Goal: Information Seeking & Learning: Learn about a topic

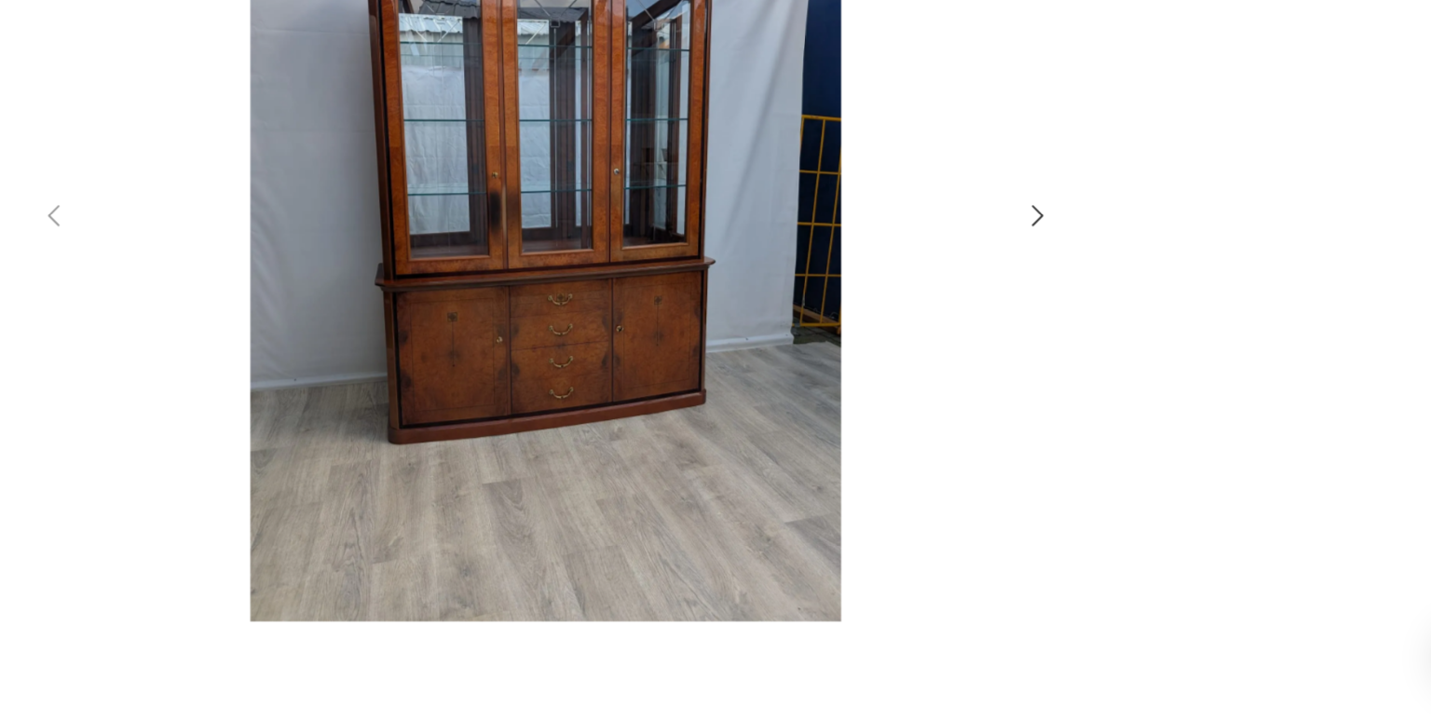
click at [1073, 359] on icon "button" at bounding box center [1077, 349] width 22 height 22
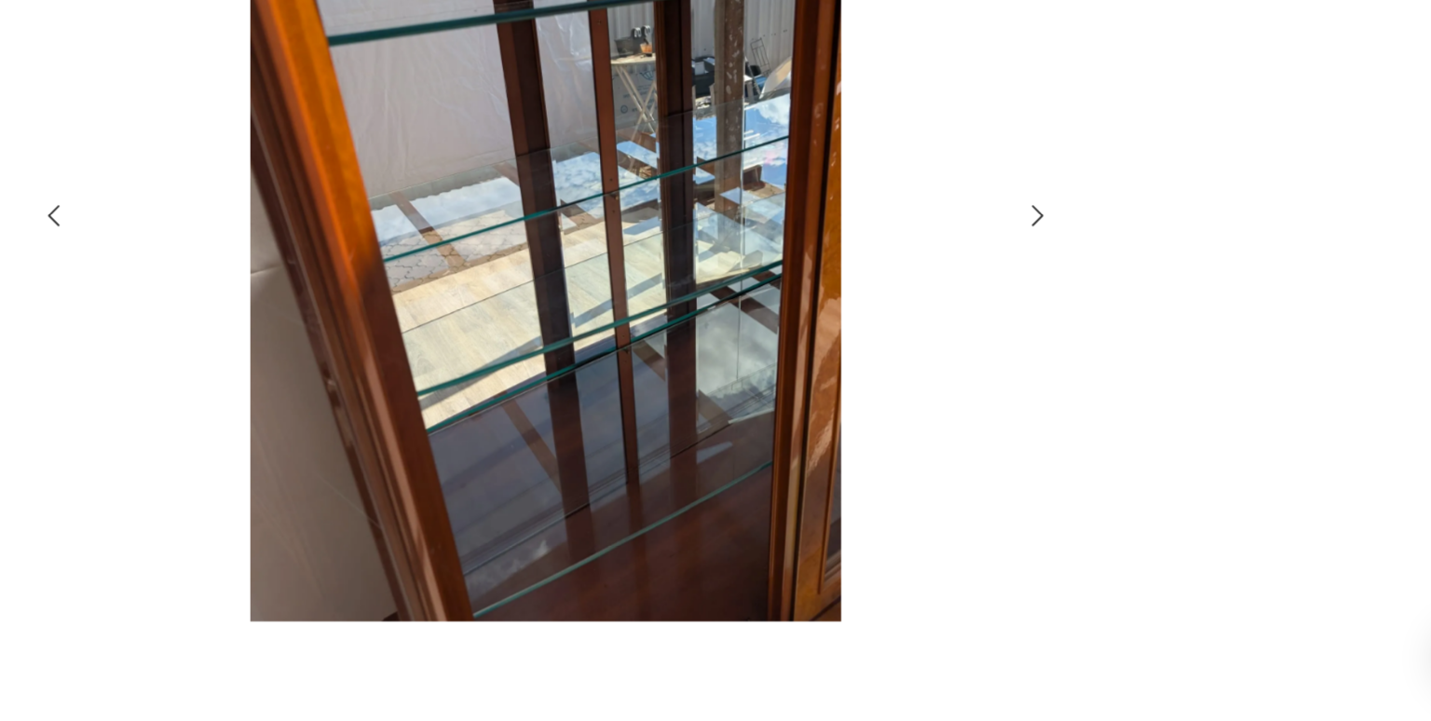
click at [1073, 359] on icon "button" at bounding box center [1077, 349] width 22 height 22
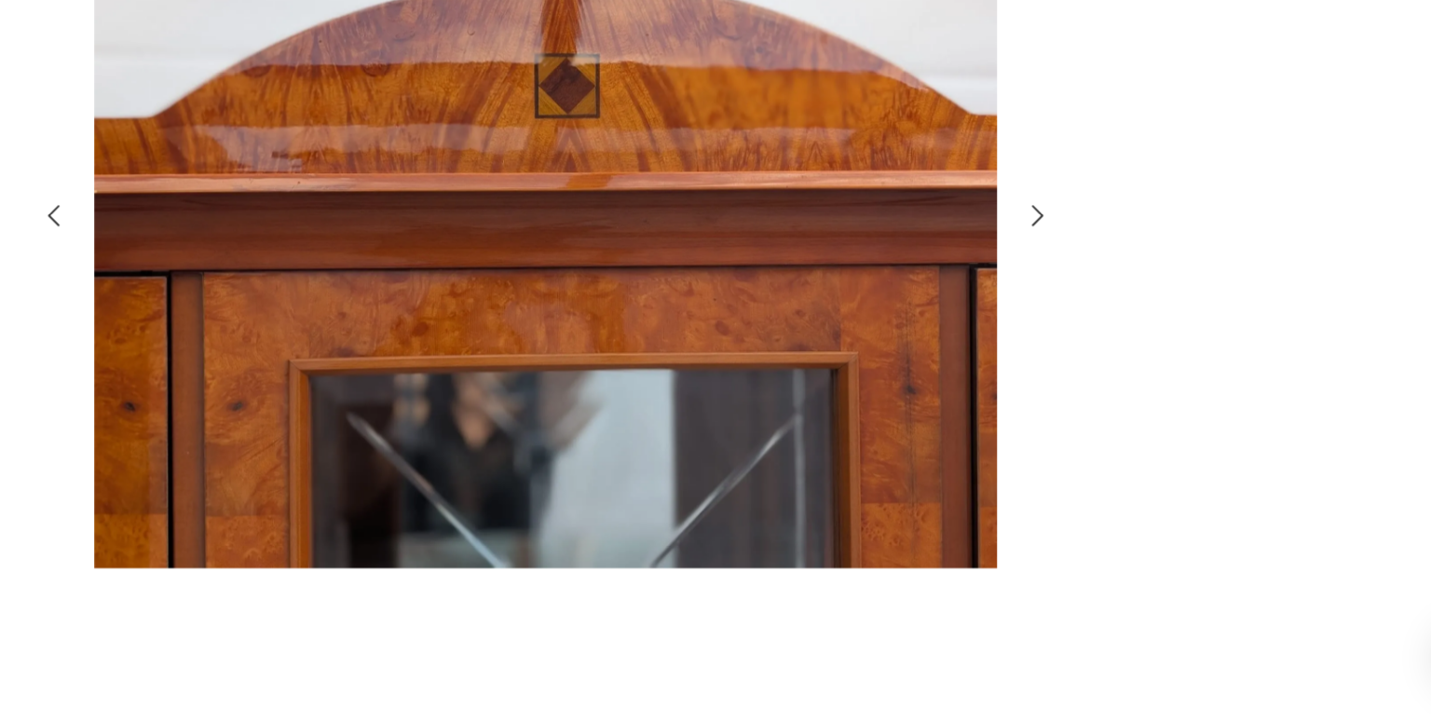
click at [1073, 359] on icon "button" at bounding box center [1077, 349] width 22 height 22
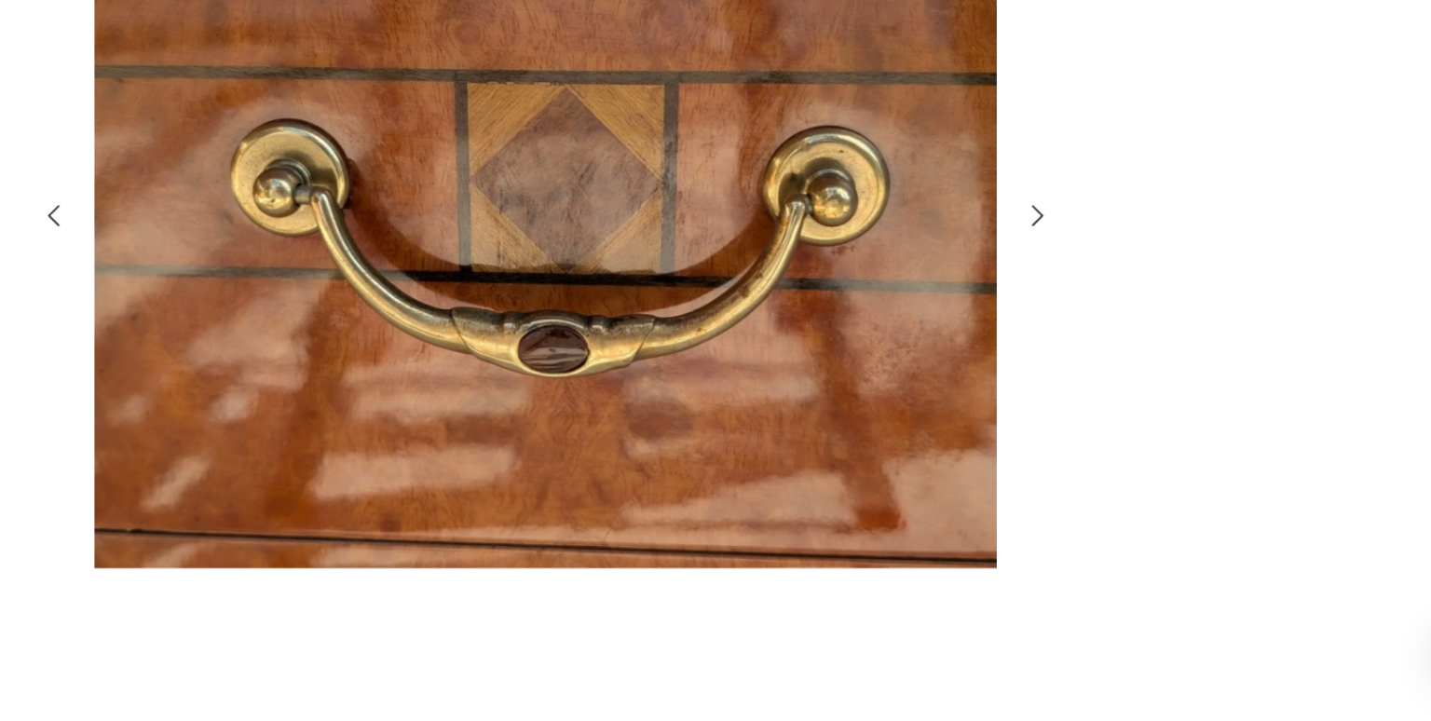
click at [1073, 359] on icon "button" at bounding box center [1077, 349] width 22 height 22
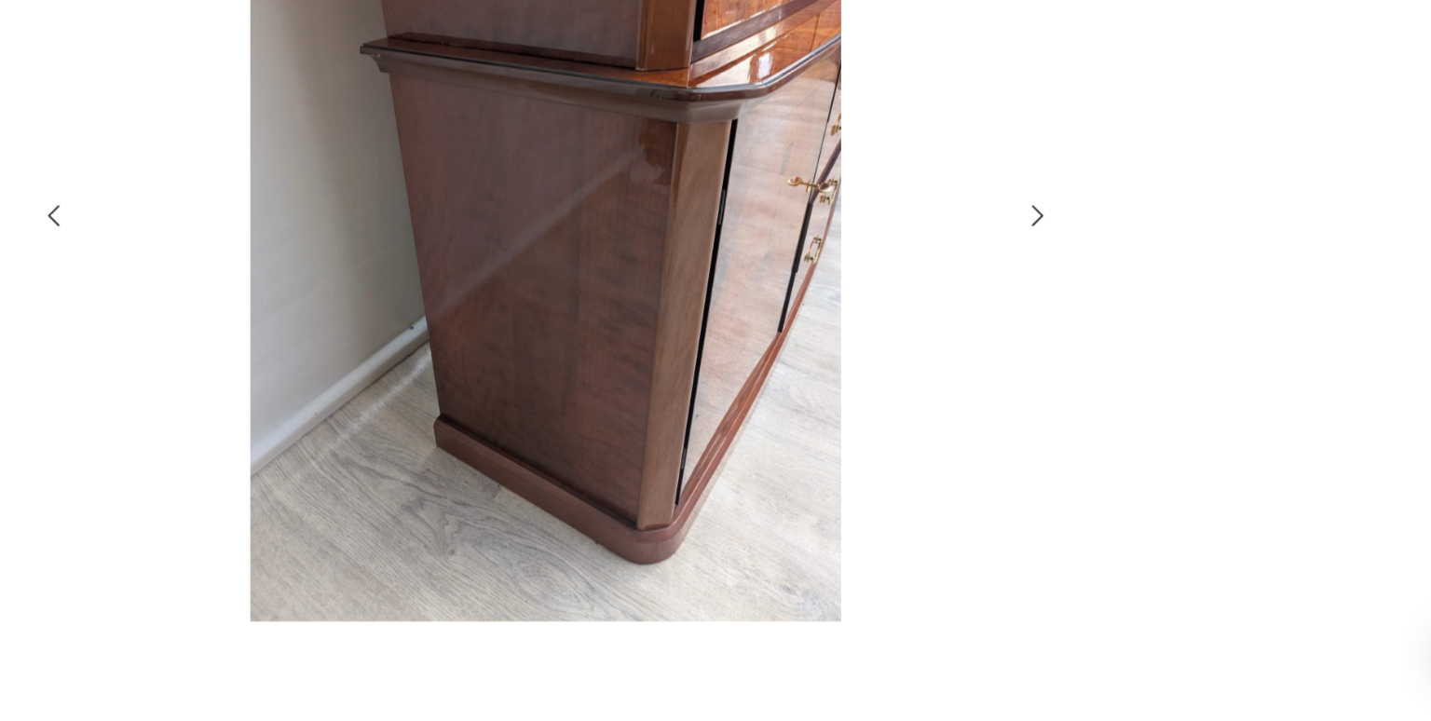
click at [1073, 359] on icon "button" at bounding box center [1077, 349] width 22 height 22
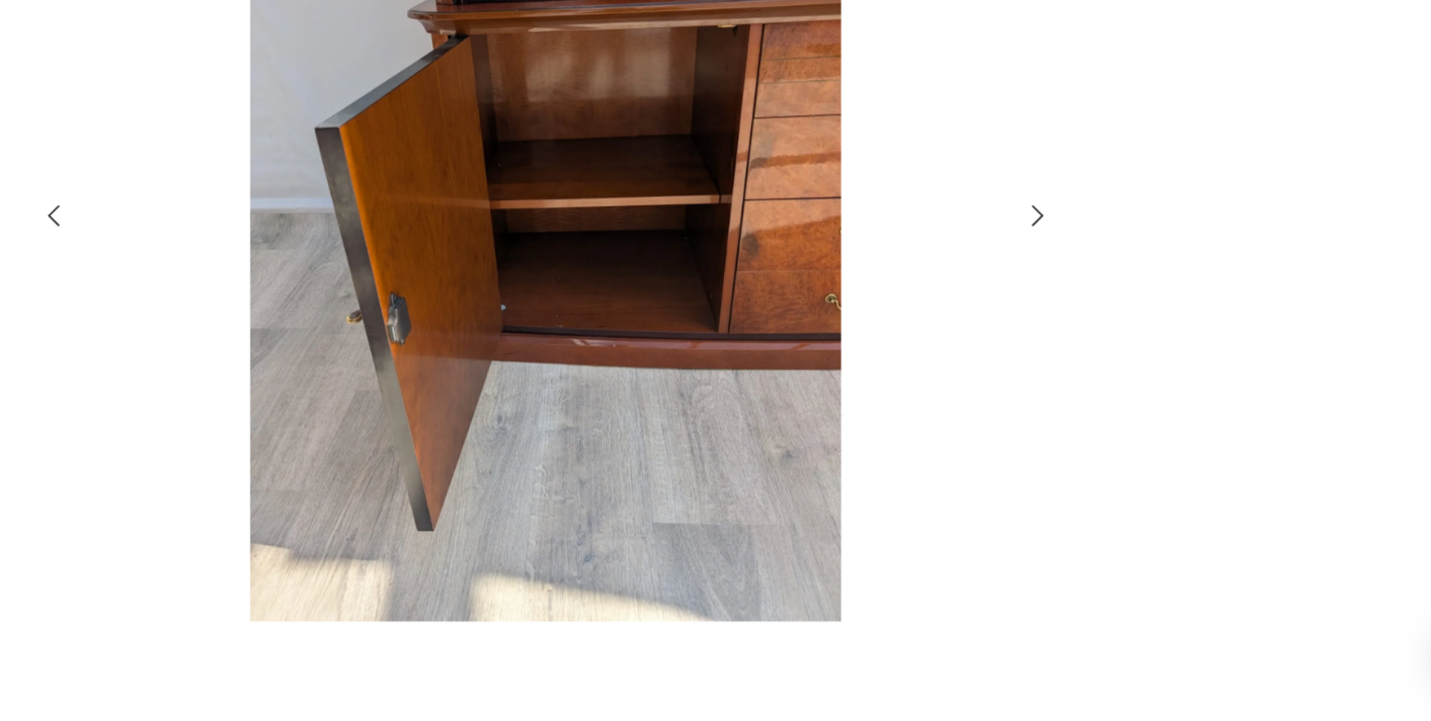
click at [1073, 359] on icon "button" at bounding box center [1077, 349] width 22 height 22
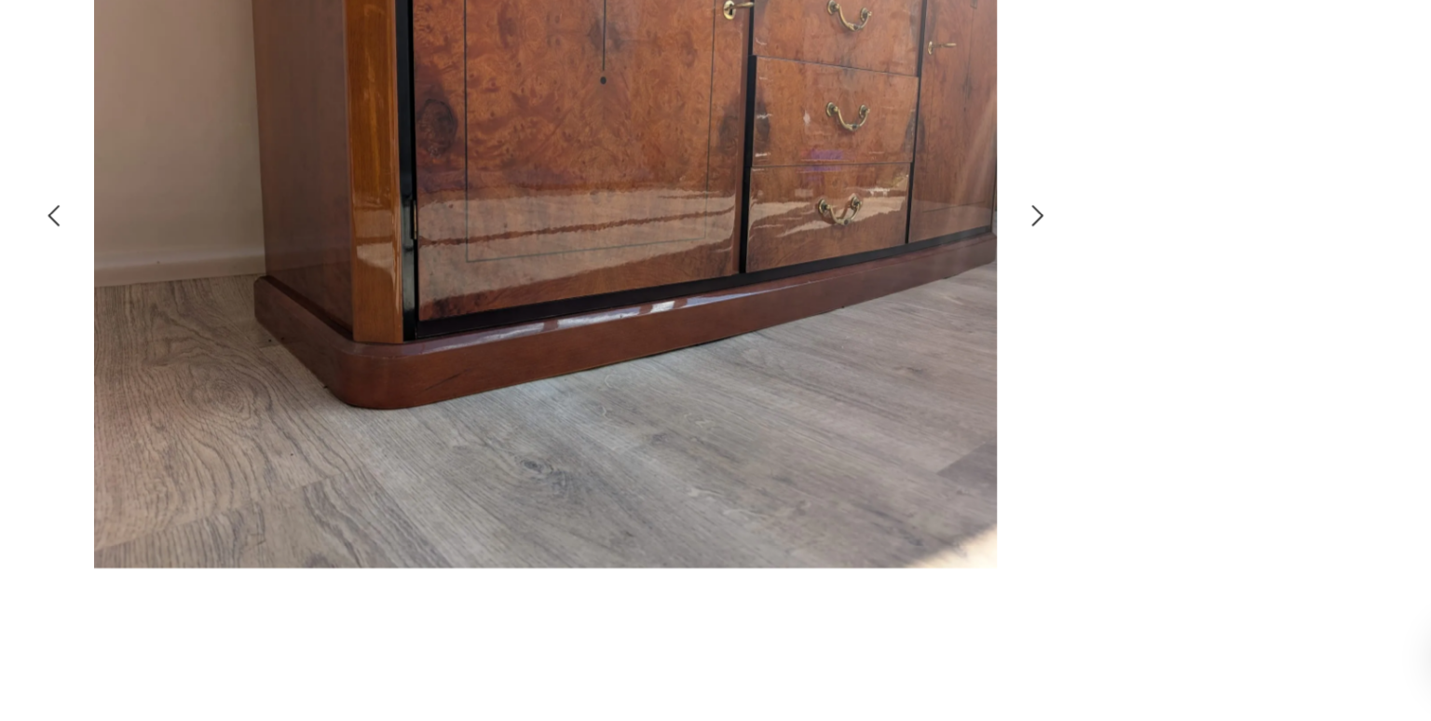
click at [1073, 359] on icon "button" at bounding box center [1077, 349] width 22 height 22
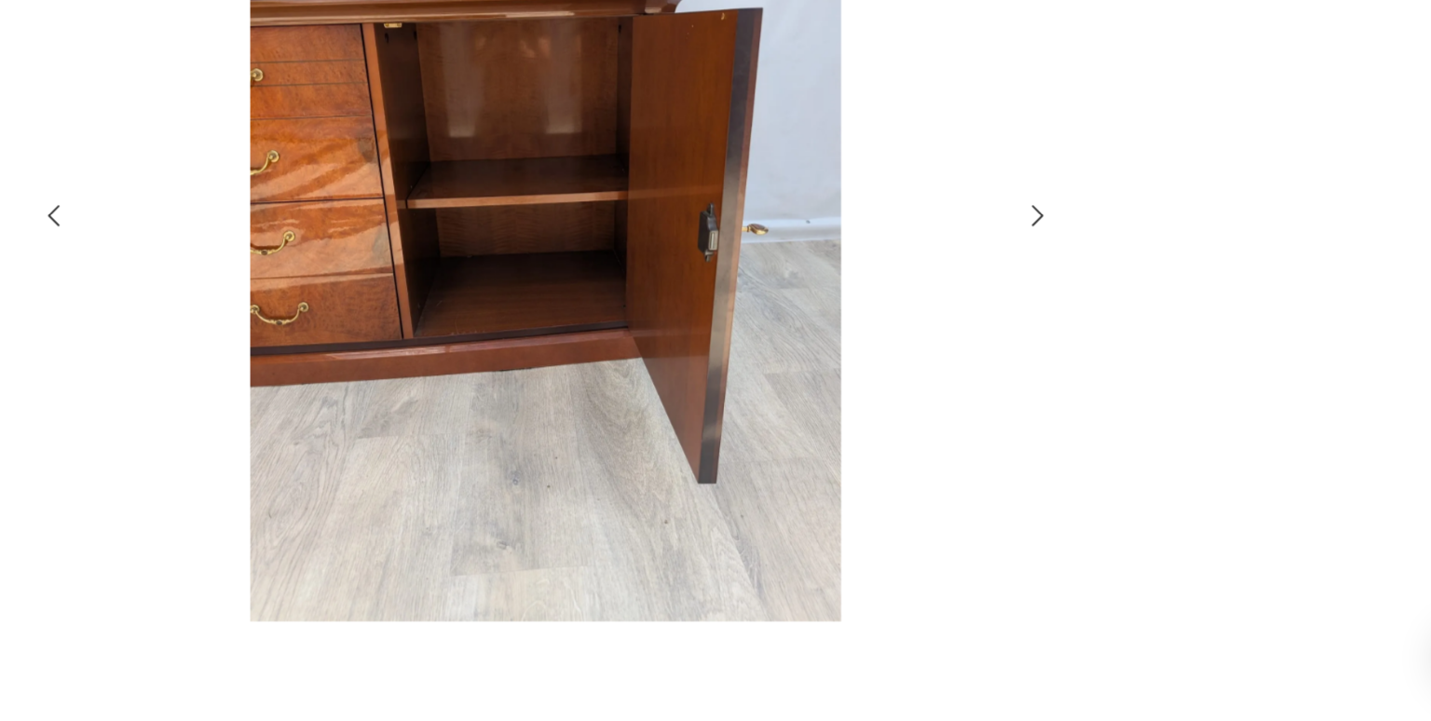
click at [1073, 359] on icon "button" at bounding box center [1077, 349] width 22 height 22
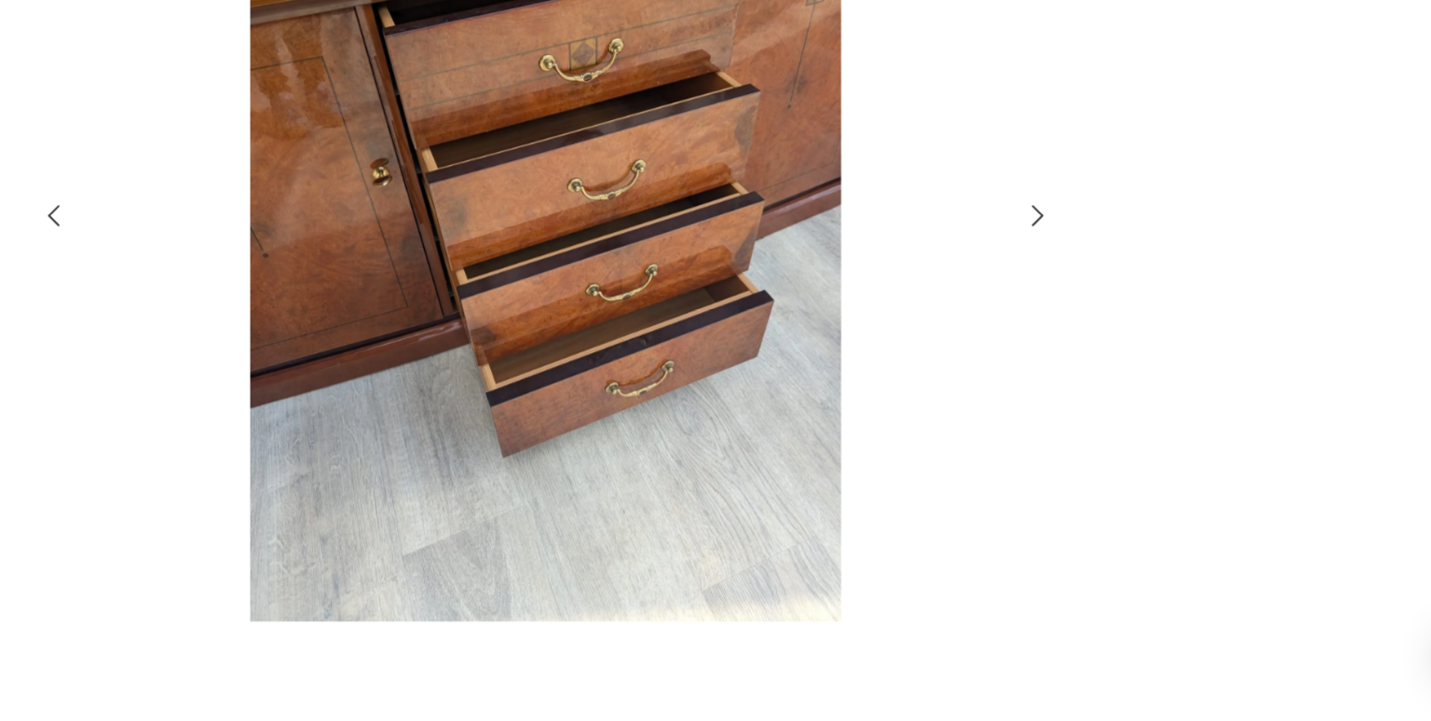
click at [1073, 359] on icon "button" at bounding box center [1077, 349] width 22 height 22
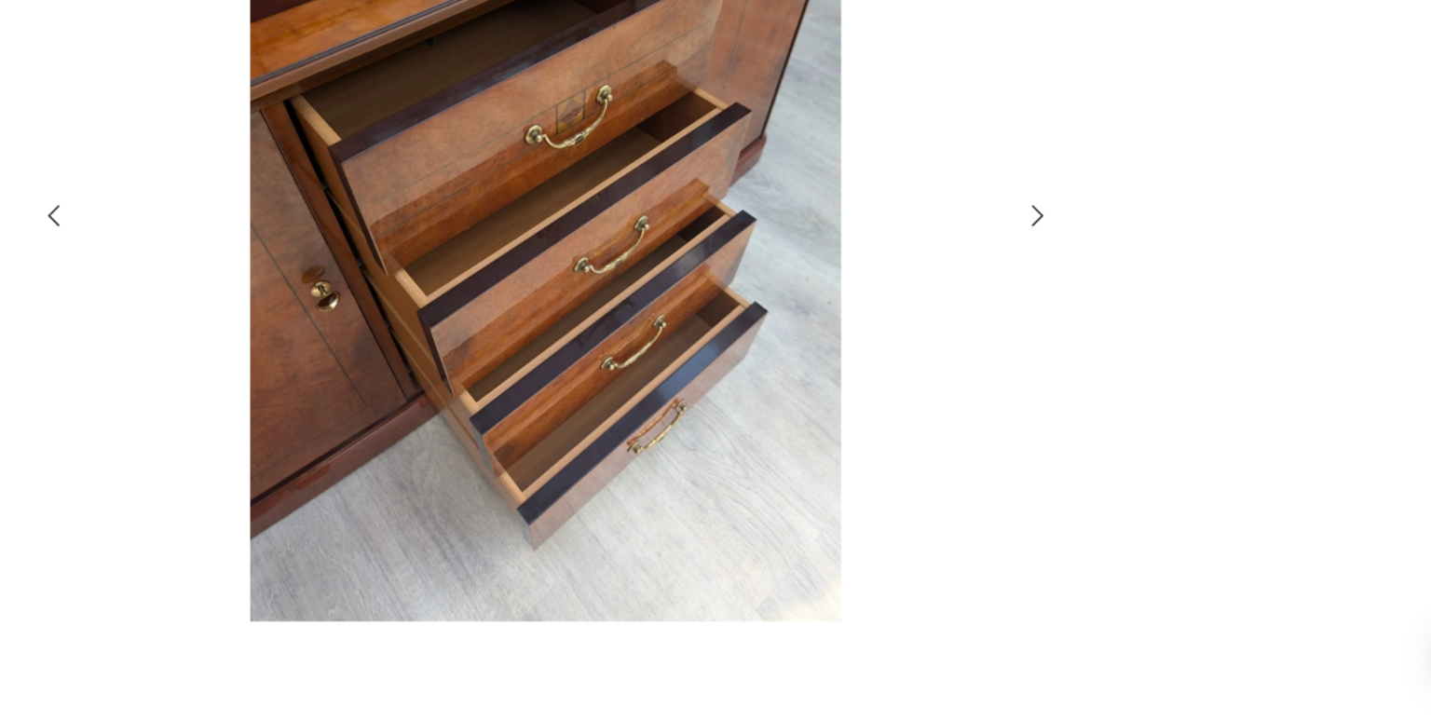
click at [1073, 359] on icon "button" at bounding box center [1077, 349] width 22 height 22
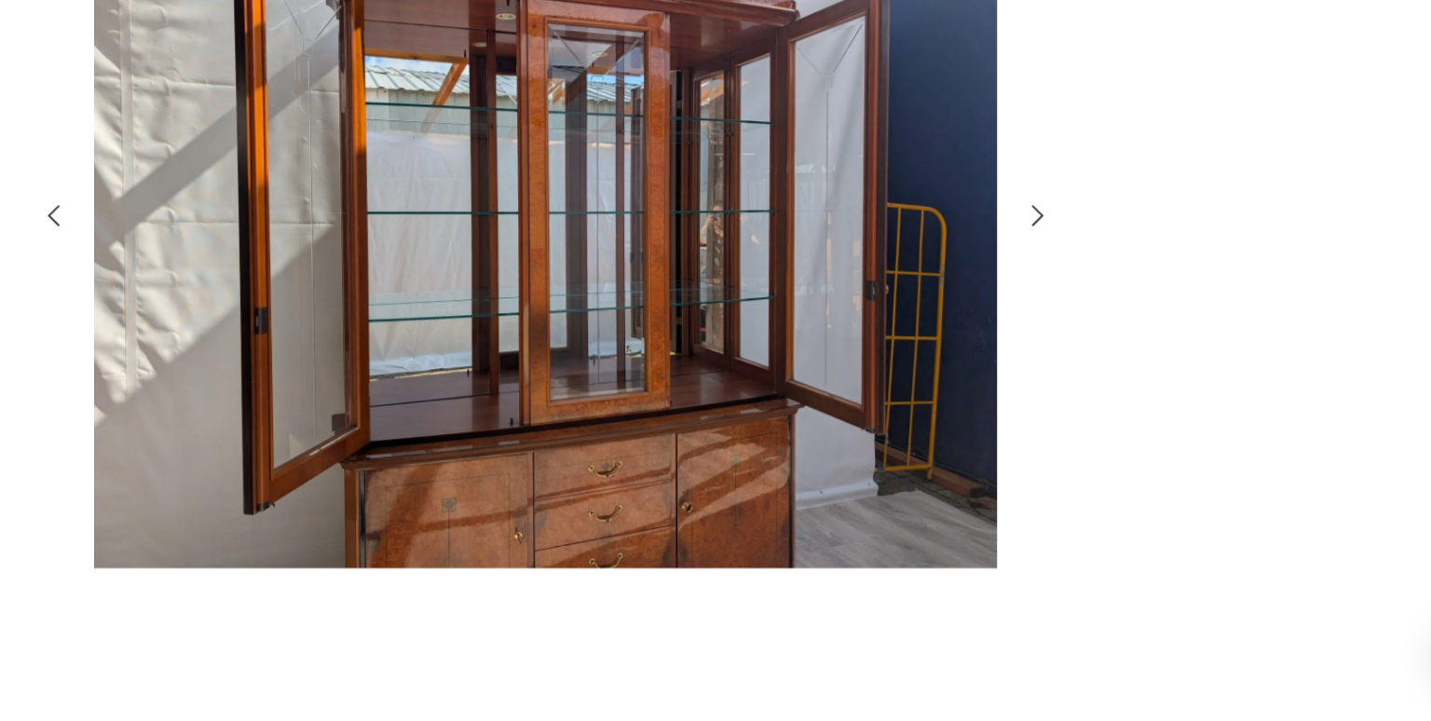
click at [1073, 359] on icon "button" at bounding box center [1077, 349] width 22 height 22
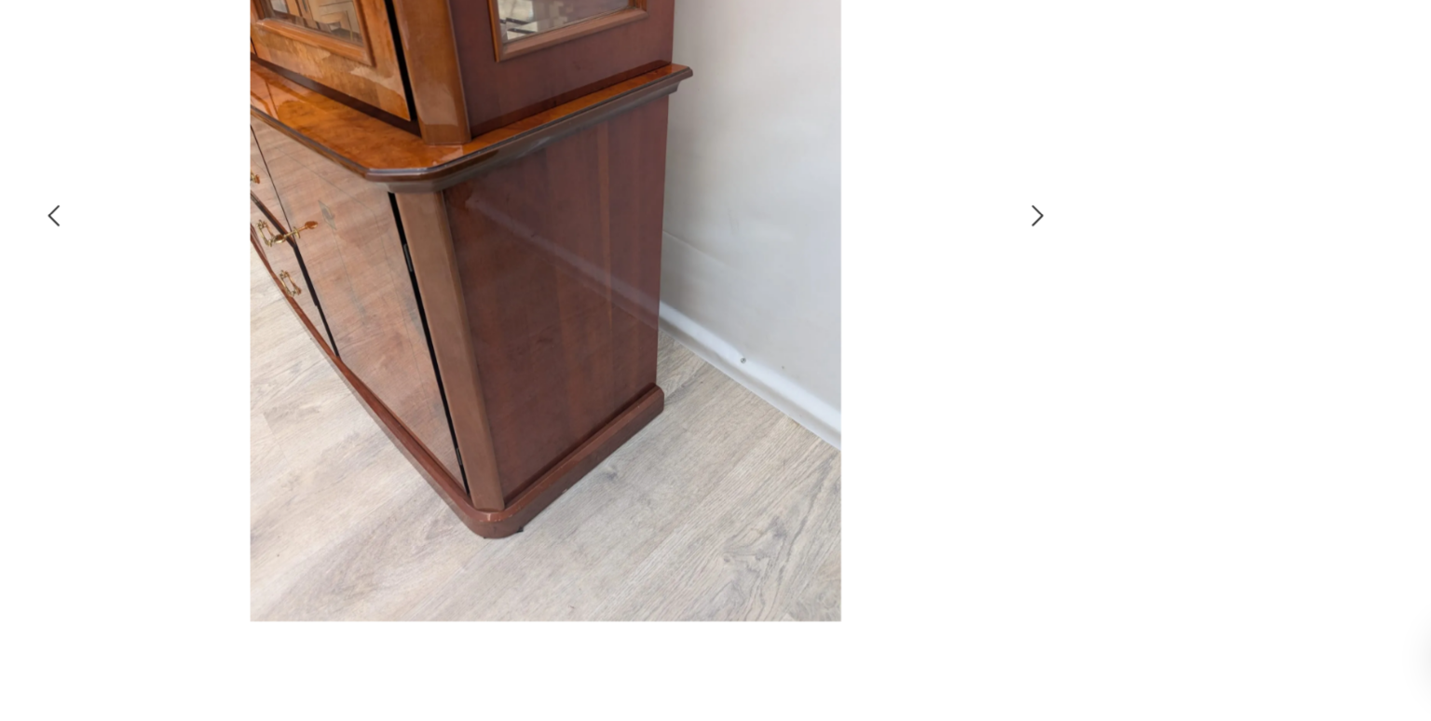
click at [1073, 359] on icon "button" at bounding box center [1077, 349] width 22 height 22
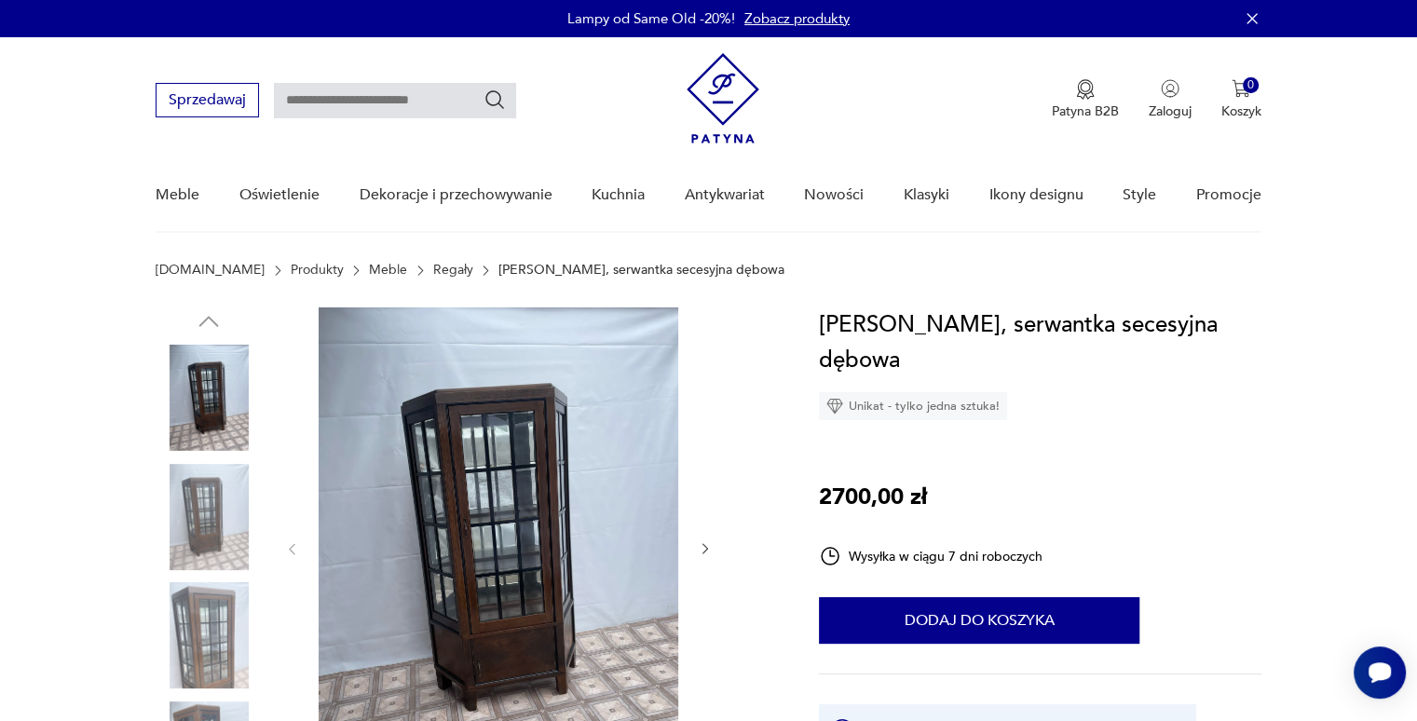
click at [502, 571] on img at bounding box center [499, 547] width 360 height 480
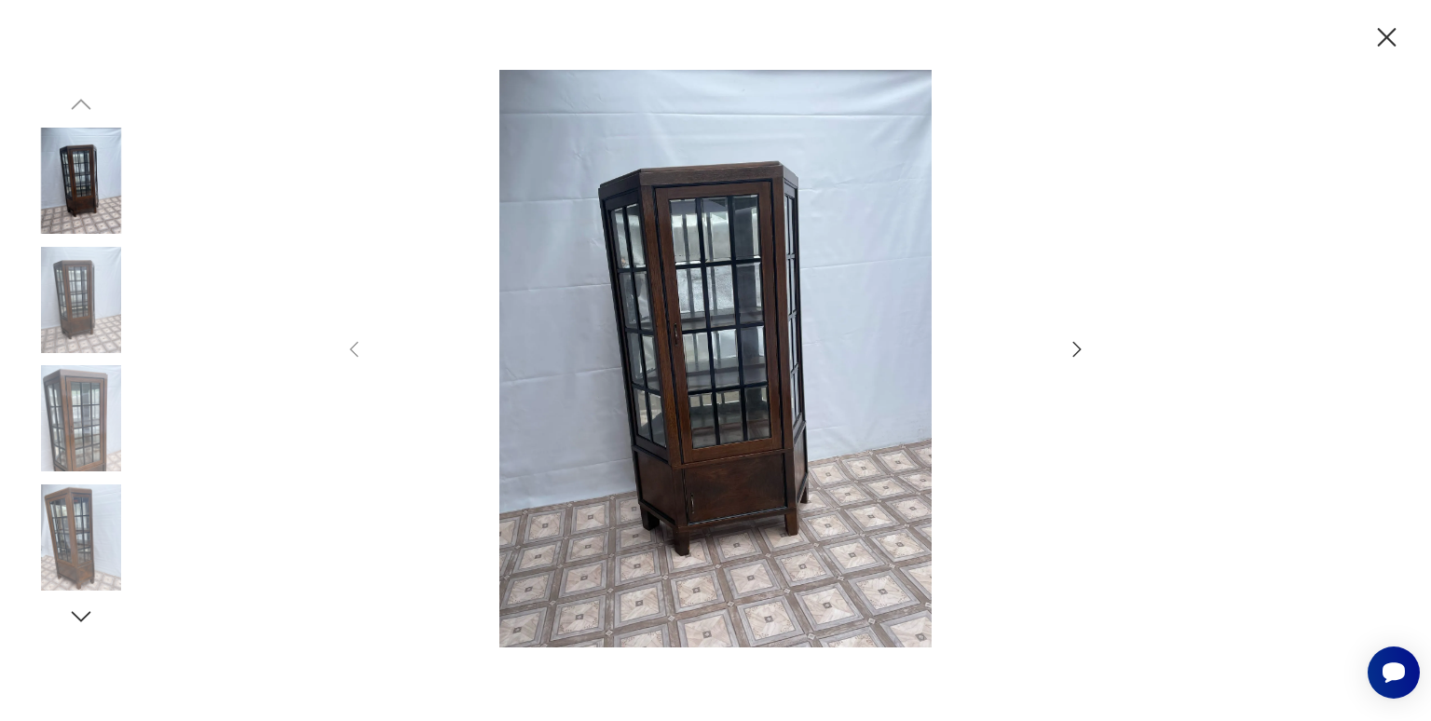
click at [1070, 353] on icon "button" at bounding box center [1077, 349] width 22 height 22
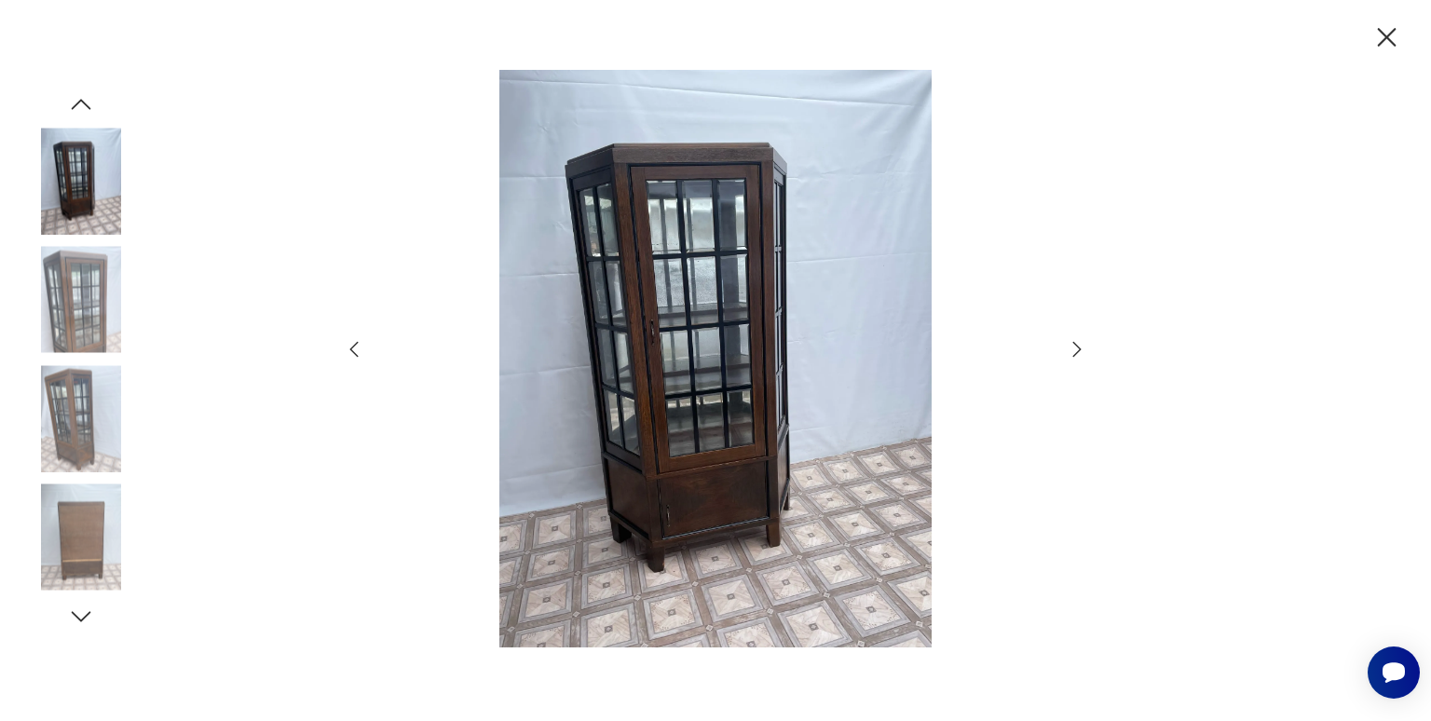
click at [1070, 353] on icon "button" at bounding box center [1077, 349] width 22 height 22
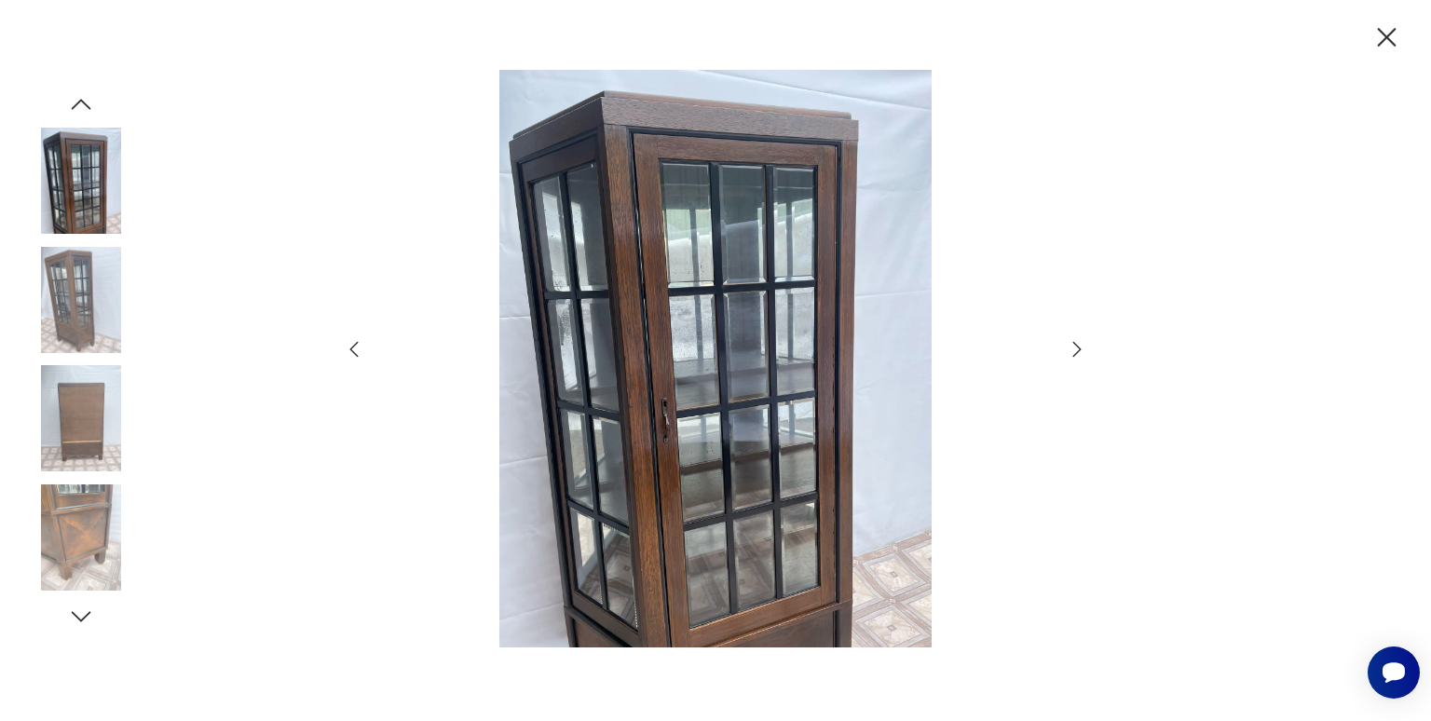
click at [1070, 353] on icon "button" at bounding box center [1077, 349] width 22 height 22
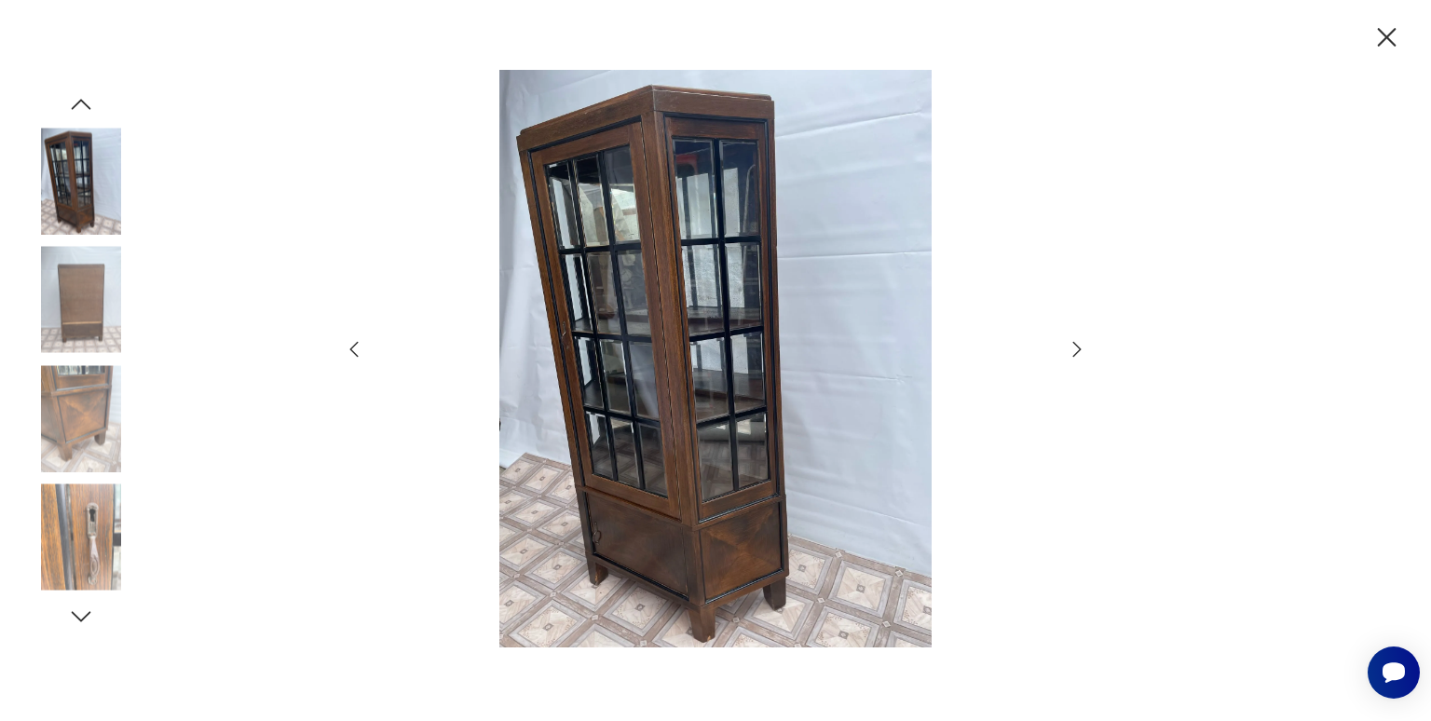
click at [1070, 353] on icon "button" at bounding box center [1077, 349] width 22 height 22
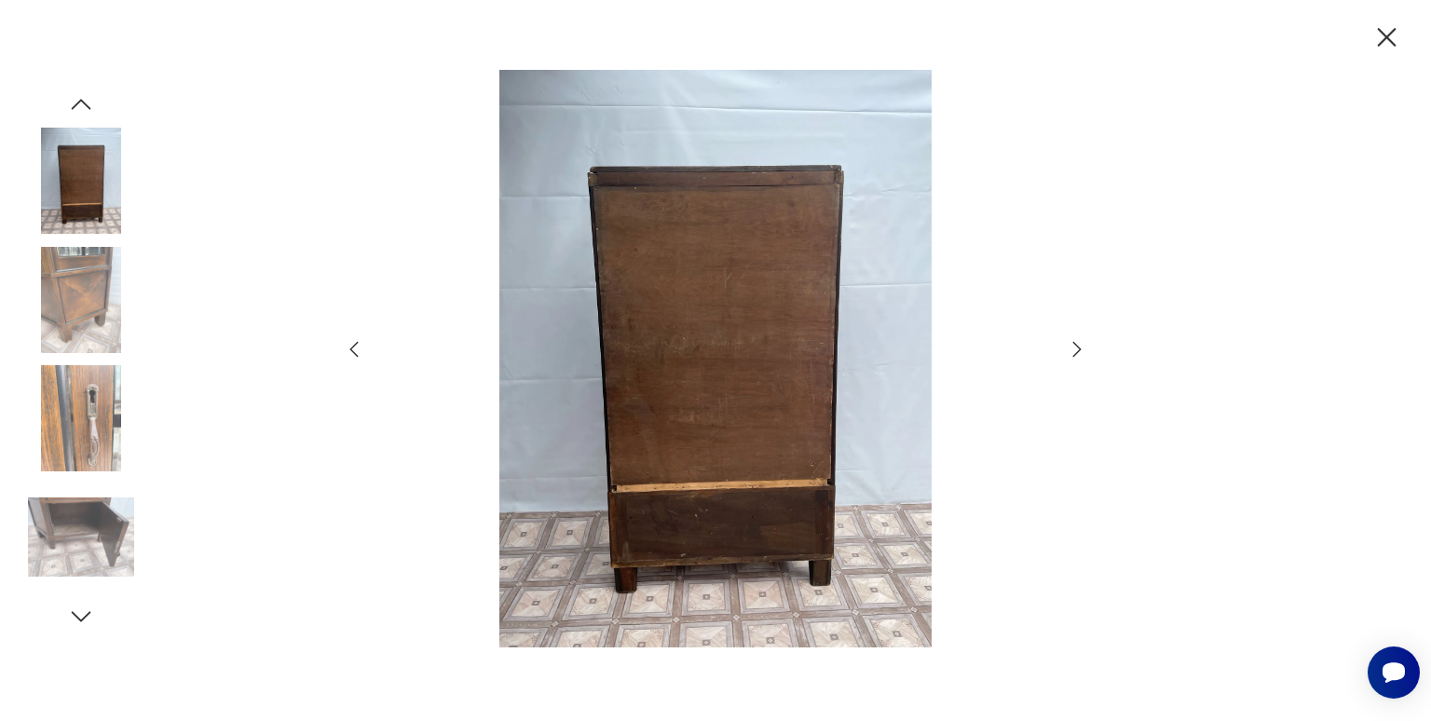
click at [1070, 353] on icon "button" at bounding box center [1077, 349] width 22 height 22
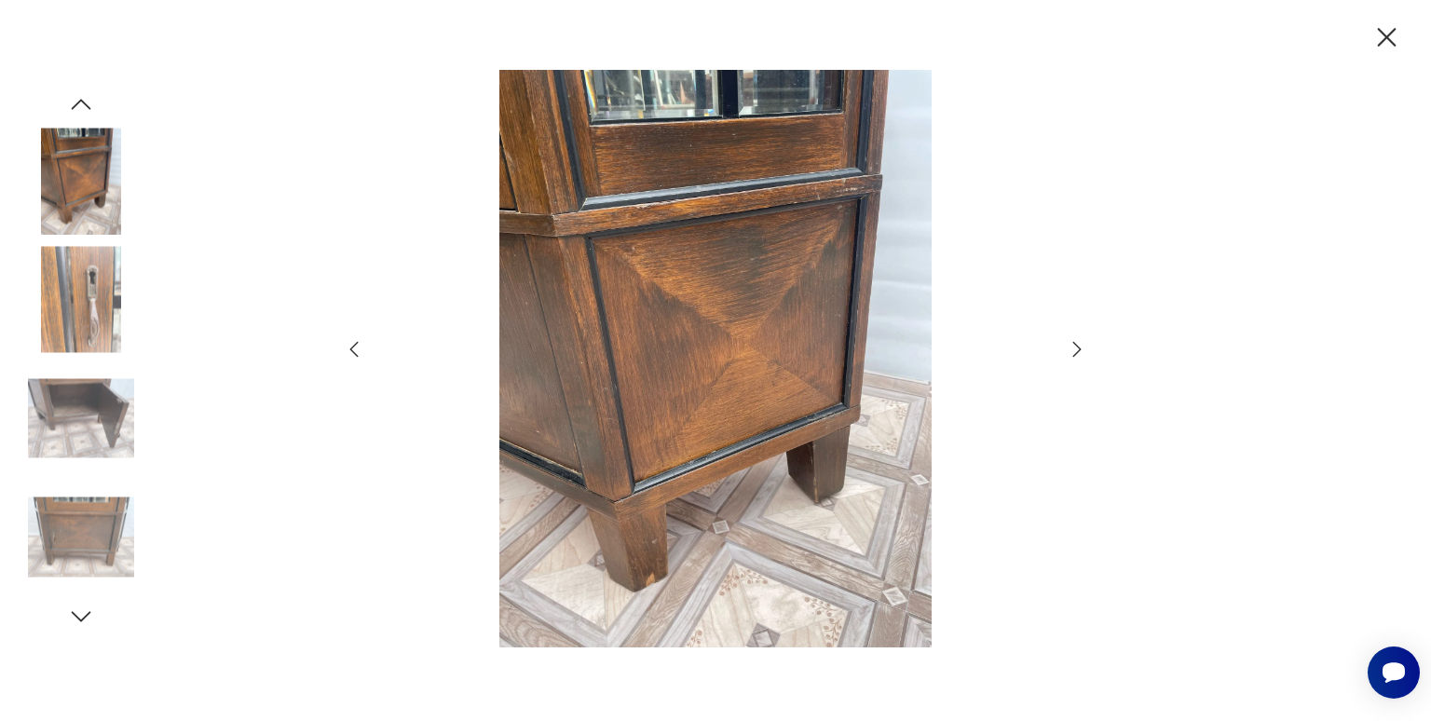
click at [1070, 353] on icon "button" at bounding box center [1077, 349] width 22 height 22
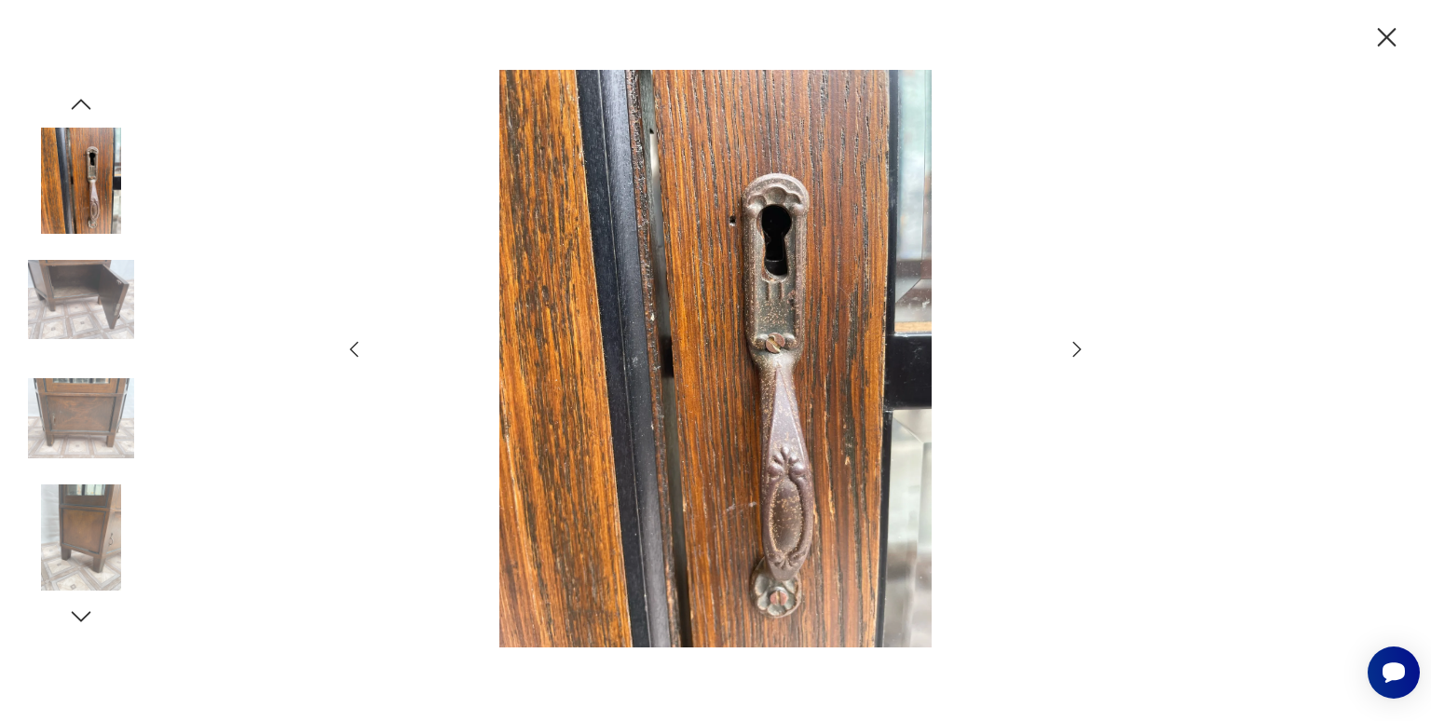
click at [1070, 353] on icon "button" at bounding box center [1077, 349] width 22 height 22
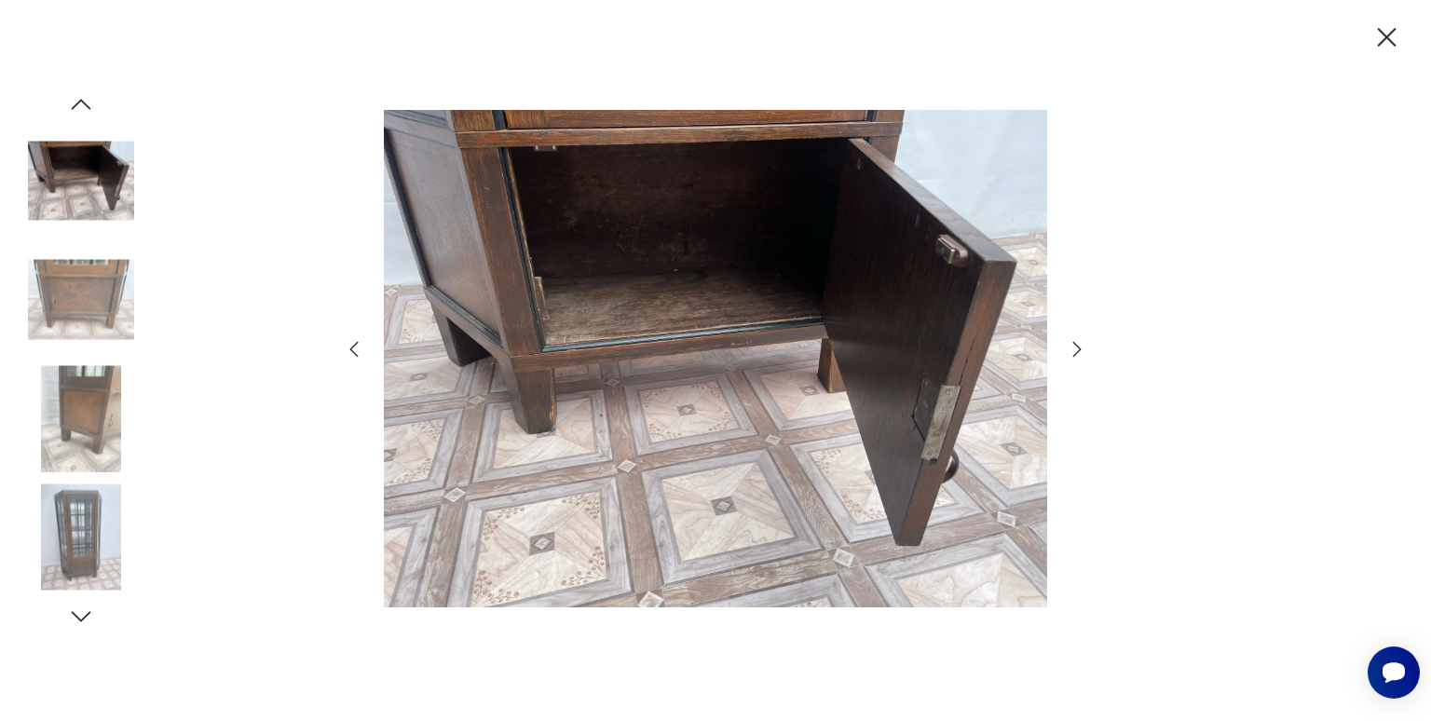
click at [1070, 353] on icon "button" at bounding box center [1077, 349] width 22 height 22
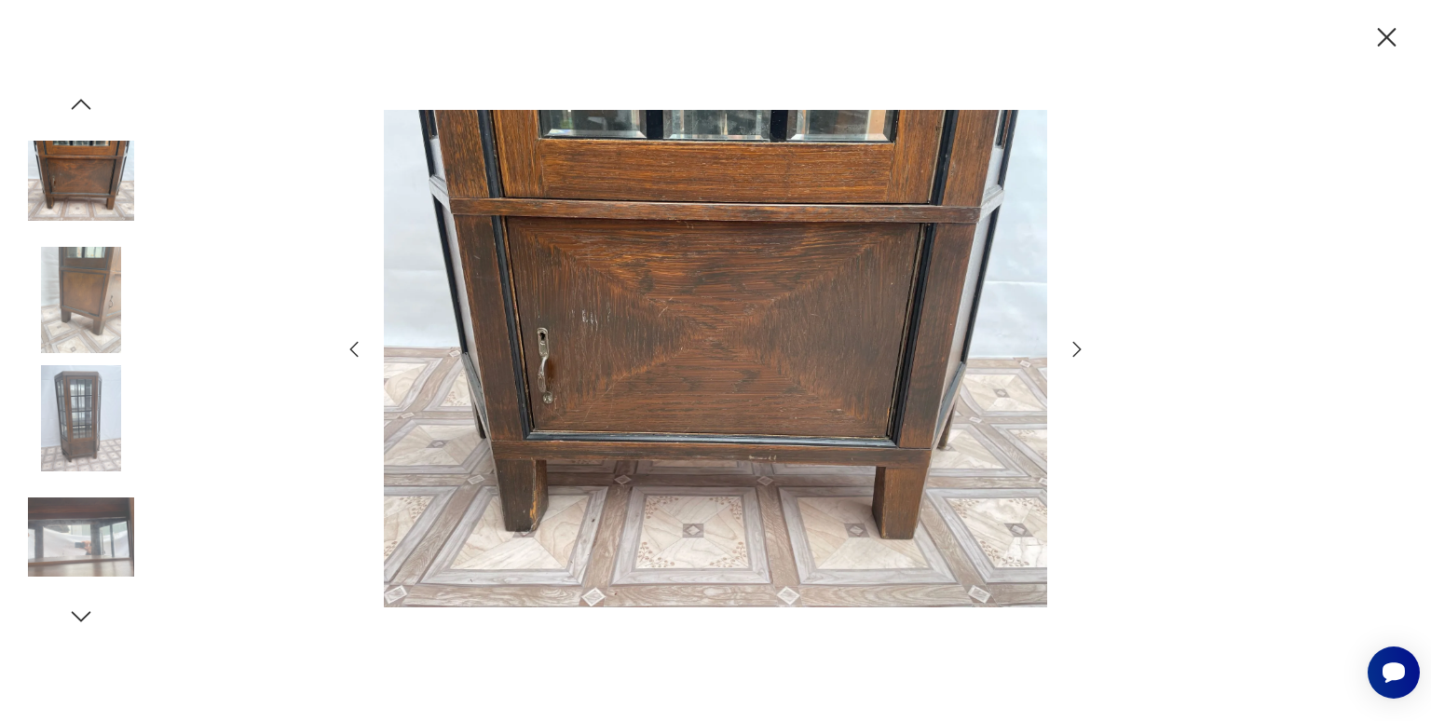
click at [1070, 353] on icon "button" at bounding box center [1077, 349] width 22 height 22
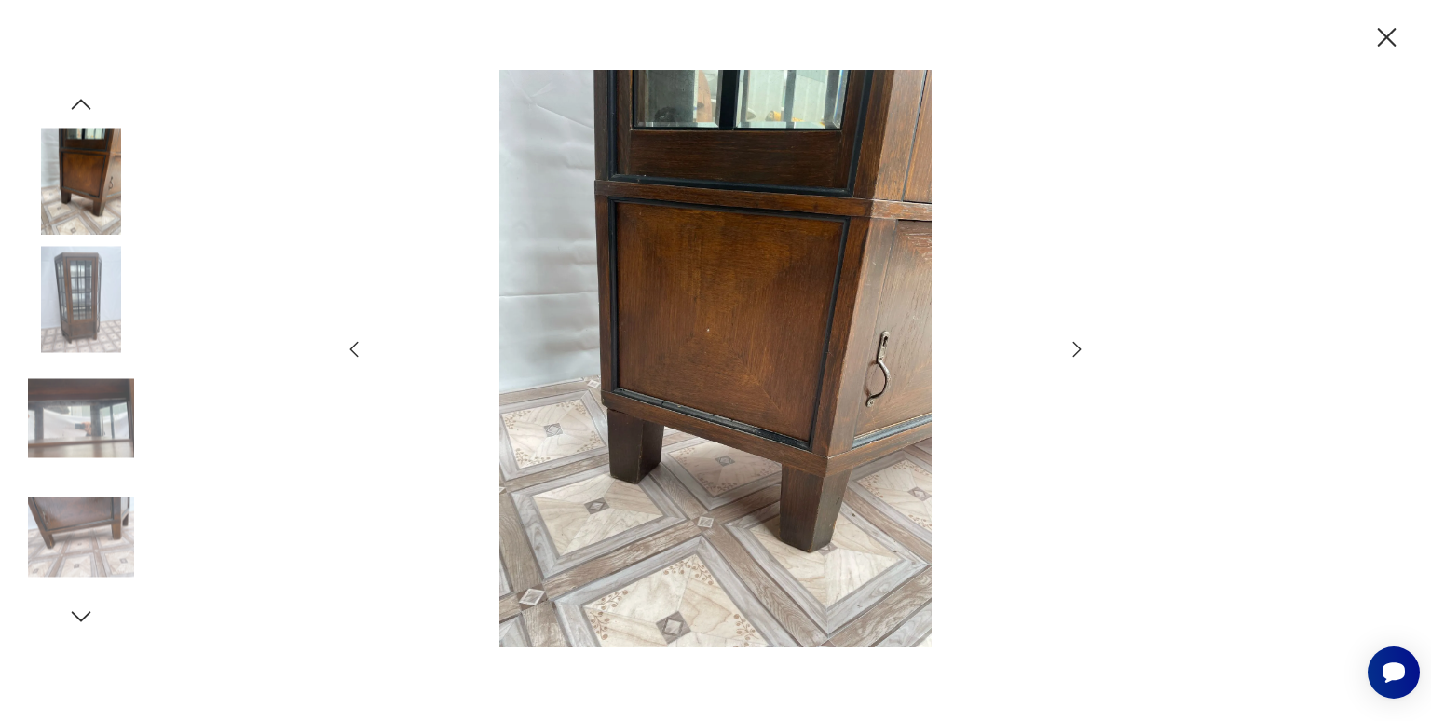
click at [1070, 353] on icon "button" at bounding box center [1077, 349] width 22 height 22
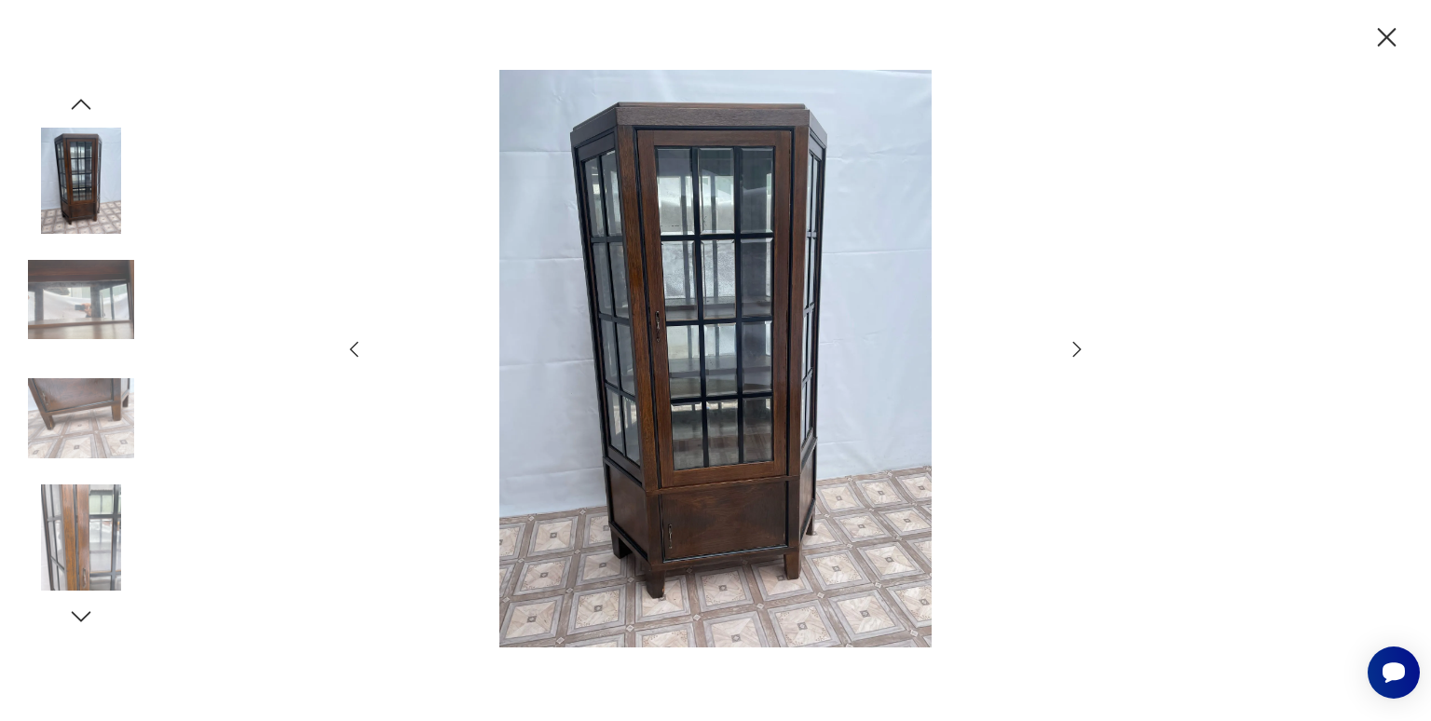
click at [1390, 46] on icon "button" at bounding box center [1386, 37] width 33 height 33
